Goal: Transaction & Acquisition: Subscribe to service/newsletter

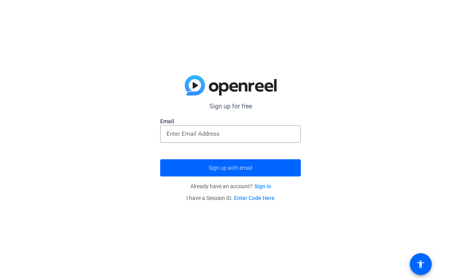
click at [256, 186] on link "Sign in" at bounding box center [262, 186] width 17 height 6
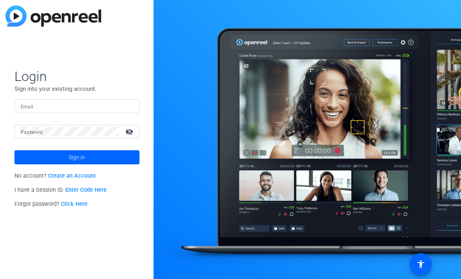
click at [43, 161] on span at bounding box center [76, 157] width 125 height 19
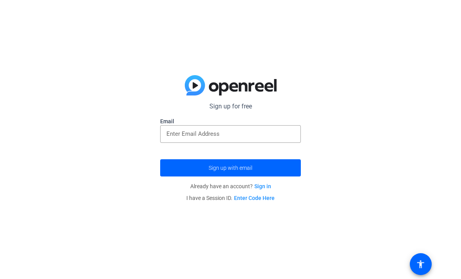
click at [275, 136] on input "email" at bounding box center [230, 133] width 128 height 9
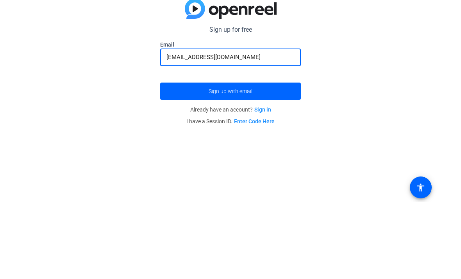
type input "[EMAIL_ADDRESS][DOMAIN_NAME]"
click at [249, 168] on span "Sign up with email" at bounding box center [231, 168] width 44 height 0
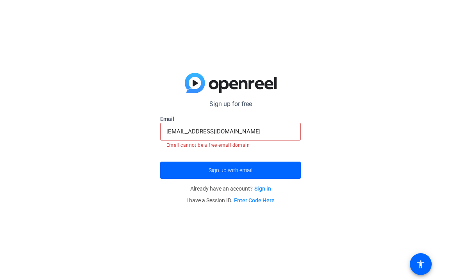
click at [235, 127] on input "[EMAIL_ADDRESS][DOMAIN_NAME]" at bounding box center [230, 131] width 128 height 9
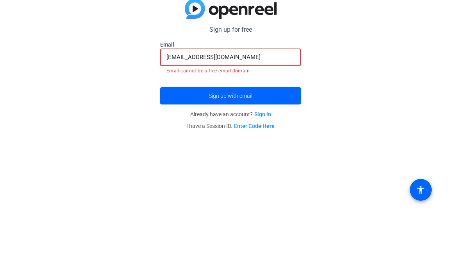
click at [239, 170] on span "Sign up with email" at bounding box center [231, 170] width 44 height 0
